Goal: Use online tool/utility: Utilize a website feature to perform a specific function

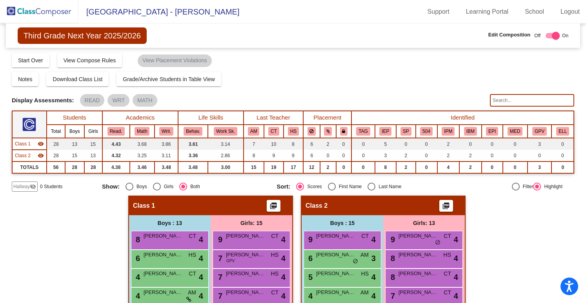
click at [40, 11] on img at bounding box center [39, 11] width 78 height 23
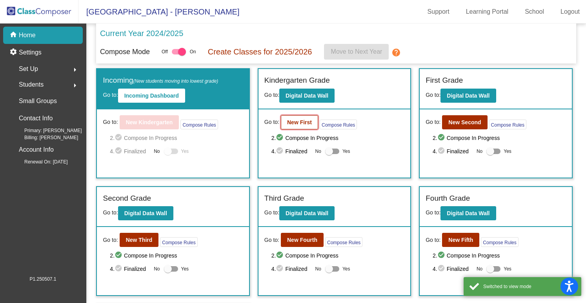
click at [301, 129] on button "New First" at bounding box center [299, 122] width 37 height 14
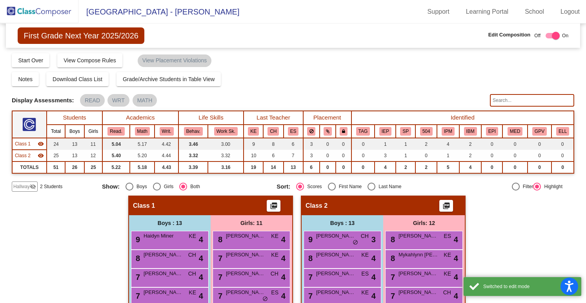
click at [30, 185] on mat-icon "visibility_off" at bounding box center [33, 187] width 6 height 6
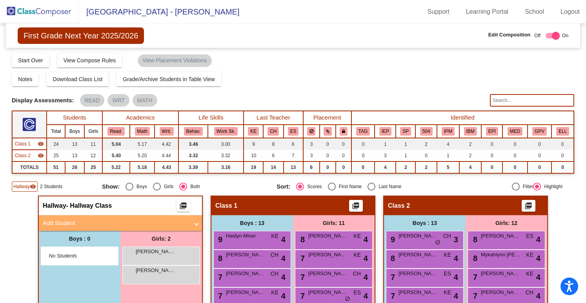
click at [48, 15] on img at bounding box center [39, 11] width 78 height 23
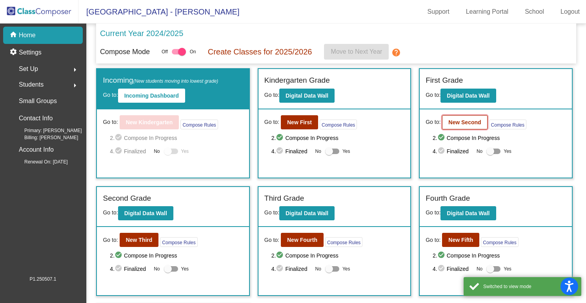
click at [461, 118] on button "New Second" at bounding box center [464, 122] width 45 height 14
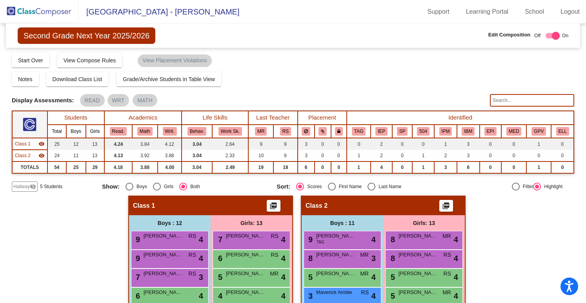
click at [31, 184] on mat-icon "visibility_off" at bounding box center [33, 187] width 6 height 6
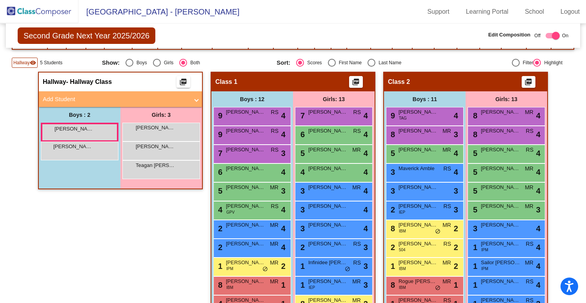
scroll to position [124, 0]
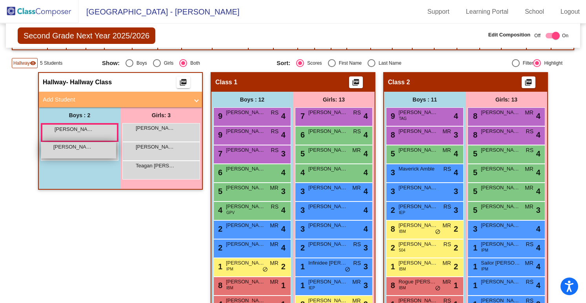
click at [89, 150] on div "[PERSON_NAME] lock do_not_disturb_alt" at bounding box center [78, 150] width 75 height 16
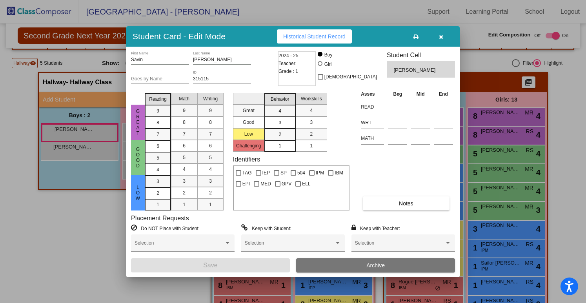
click at [443, 35] on icon "button" at bounding box center [441, 36] width 4 height 5
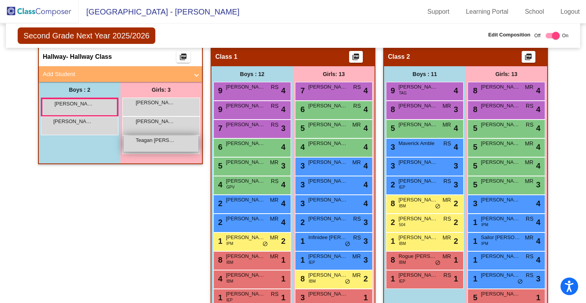
scroll to position [184, 0]
